Goal: Task Accomplishment & Management: Use online tool/utility

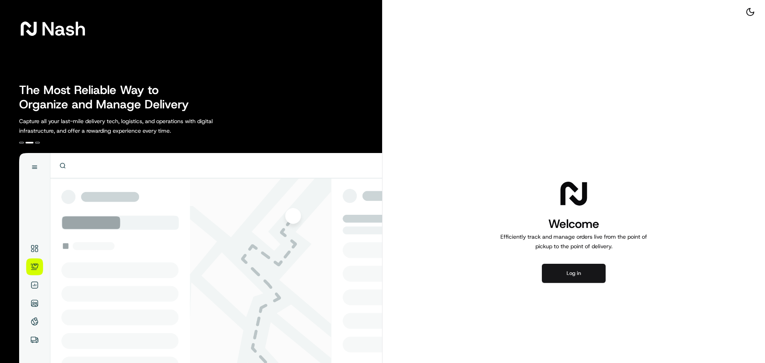
click at [559, 280] on button "Log in" at bounding box center [574, 273] width 64 height 19
click at [558, 273] on button "Log in" at bounding box center [574, 273] width 64 height 19
